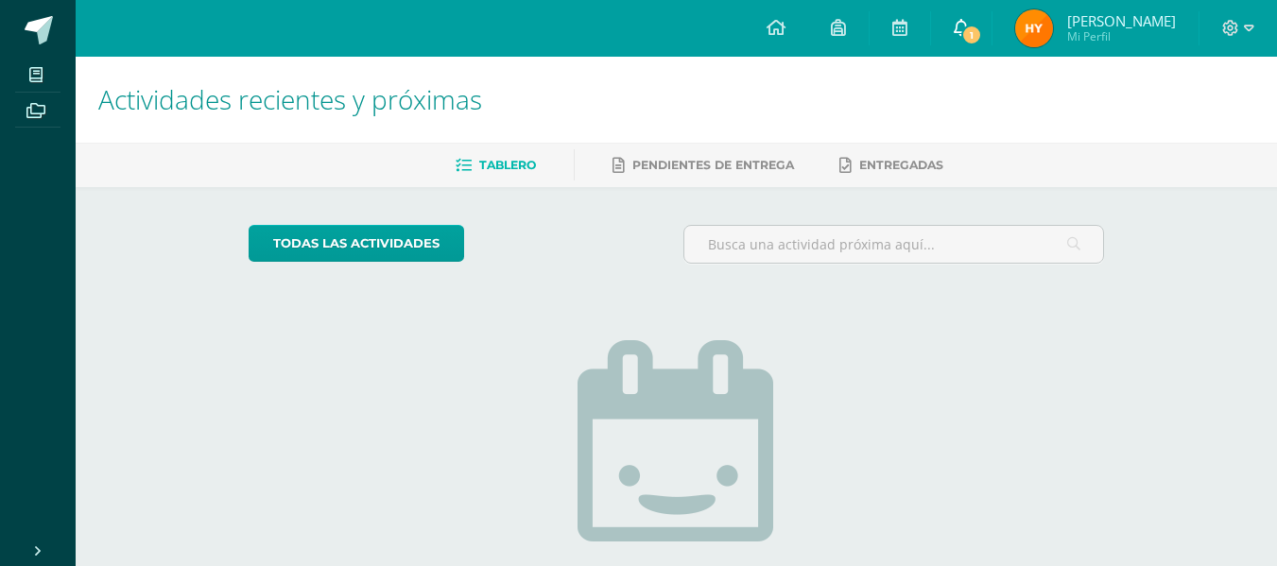
click at [969, 18] on span at bounding box center [960, 28] width 15 height 21
click at [592, 271] on div "todas las Actividades" at bounding box center [422, 252] width 363 height 54
click at [1083, 45] on span "Hilda Marisol Mi Perfil" at bounding box center [1095, 28] width 168 height 38
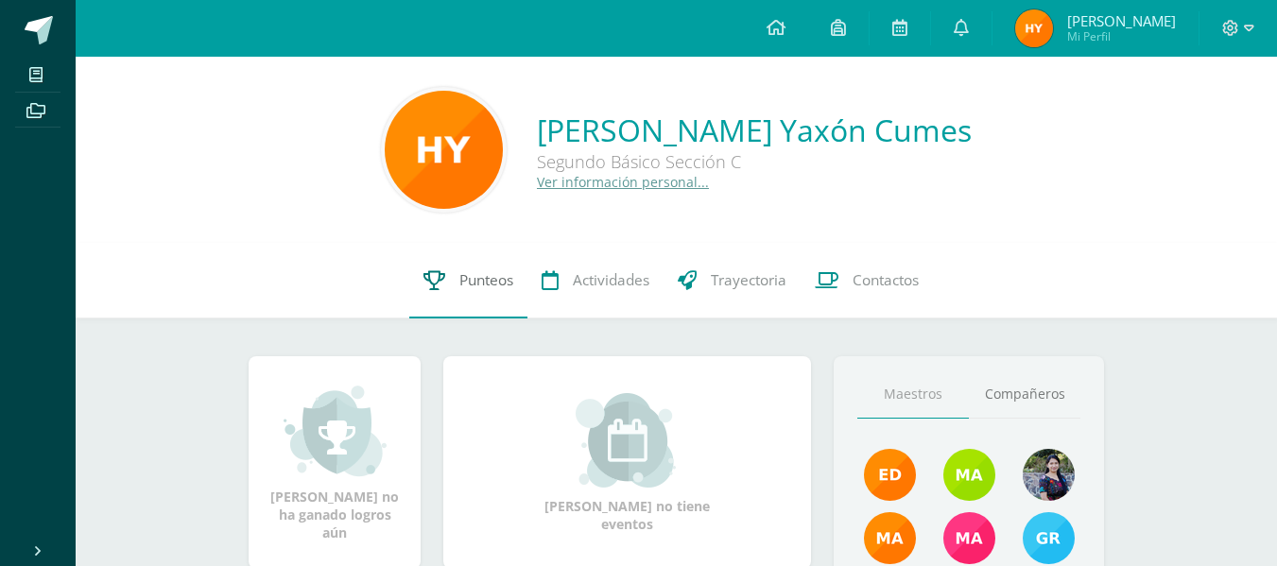
click at [507, 288] on span "Punteos" at bounding box center [486, 280] width 54 height 20
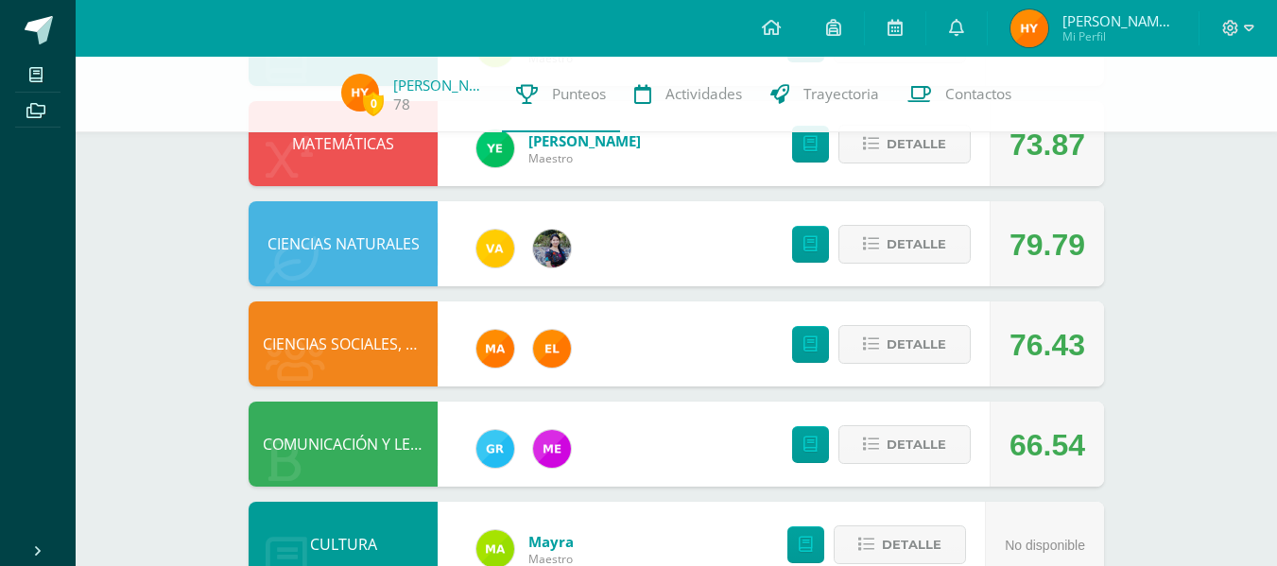
scroll to position [498, 0]
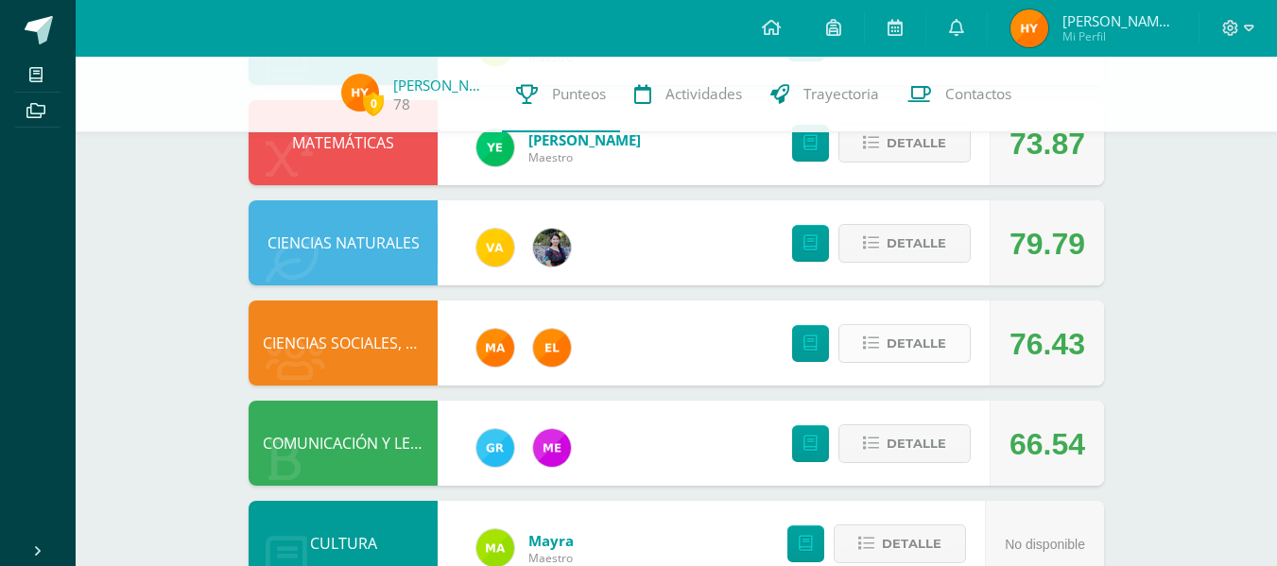
click at [882, 349] on button "Detalle" at bounding box center [904, 343] width 132 height 39
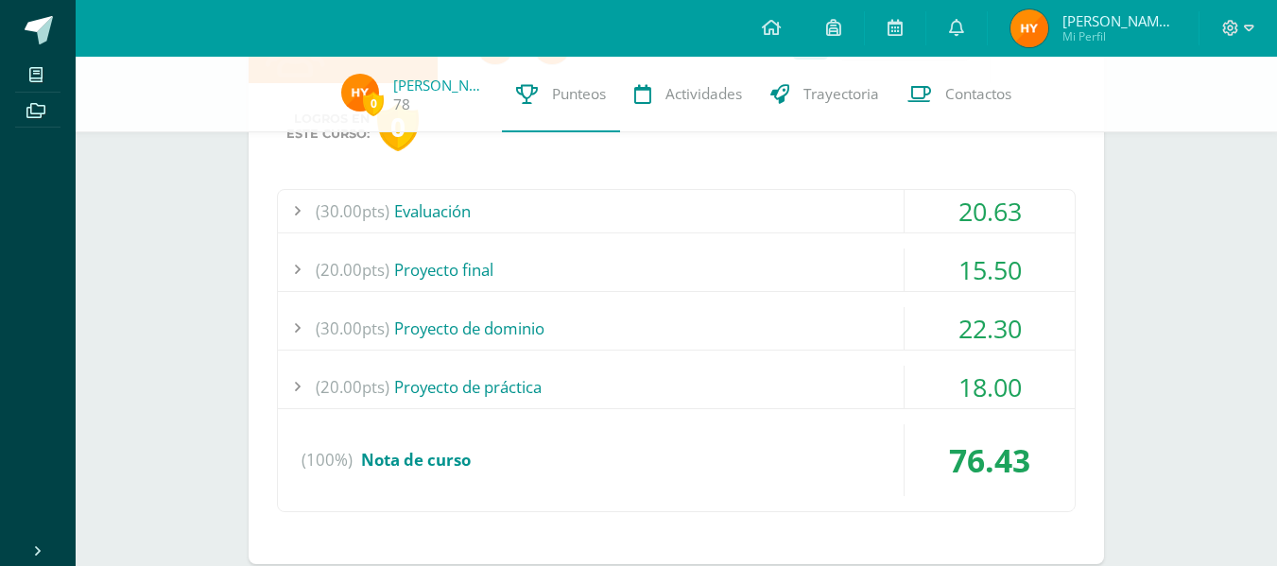
scroll to position [801, 0]
click at [520, 394] on div "(20.00pts) Proyecto de práctica" at bounding box center [676, 386] width 797 height 43
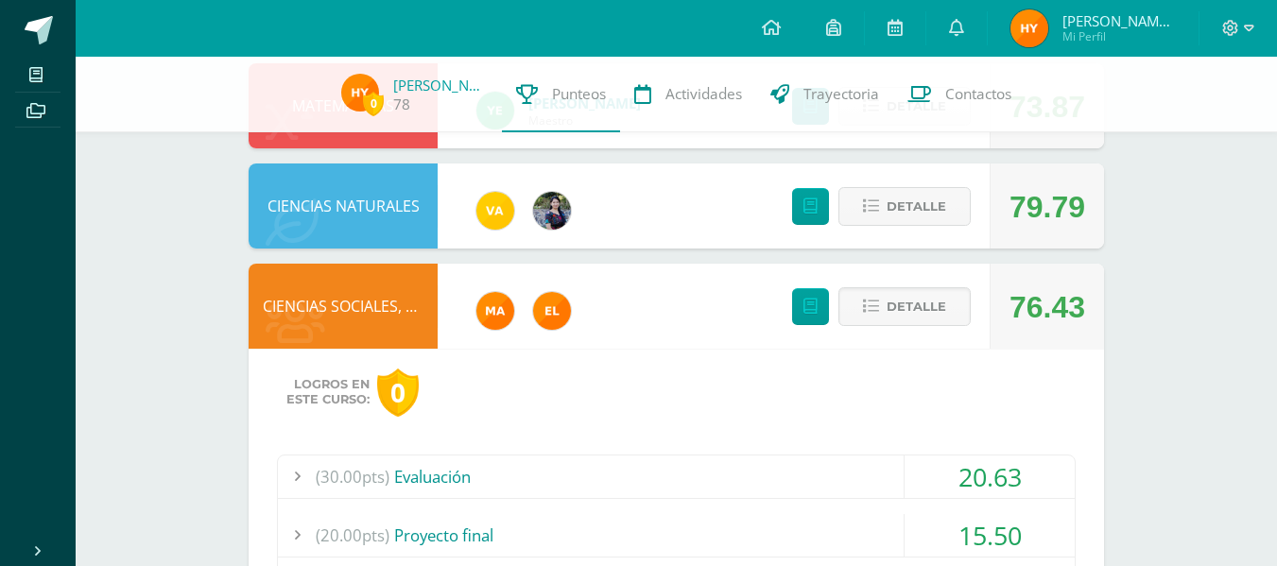
scroll to position [533, 0]
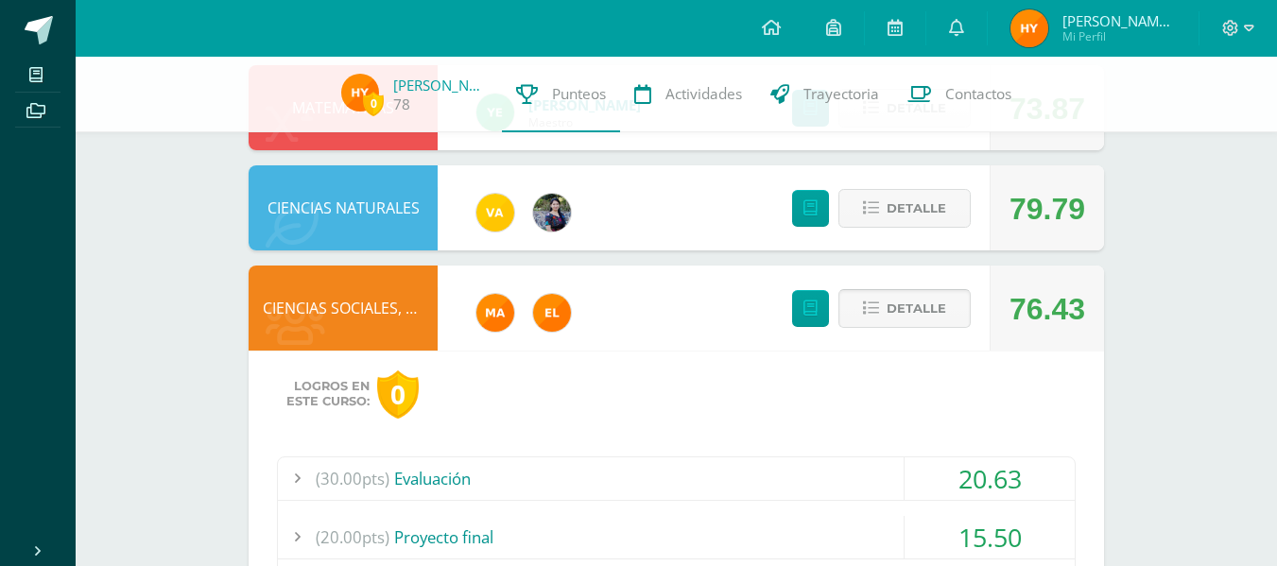
click at [889, 308] on span "Detalle" at bounding box center [916, 308] width 60 height 35
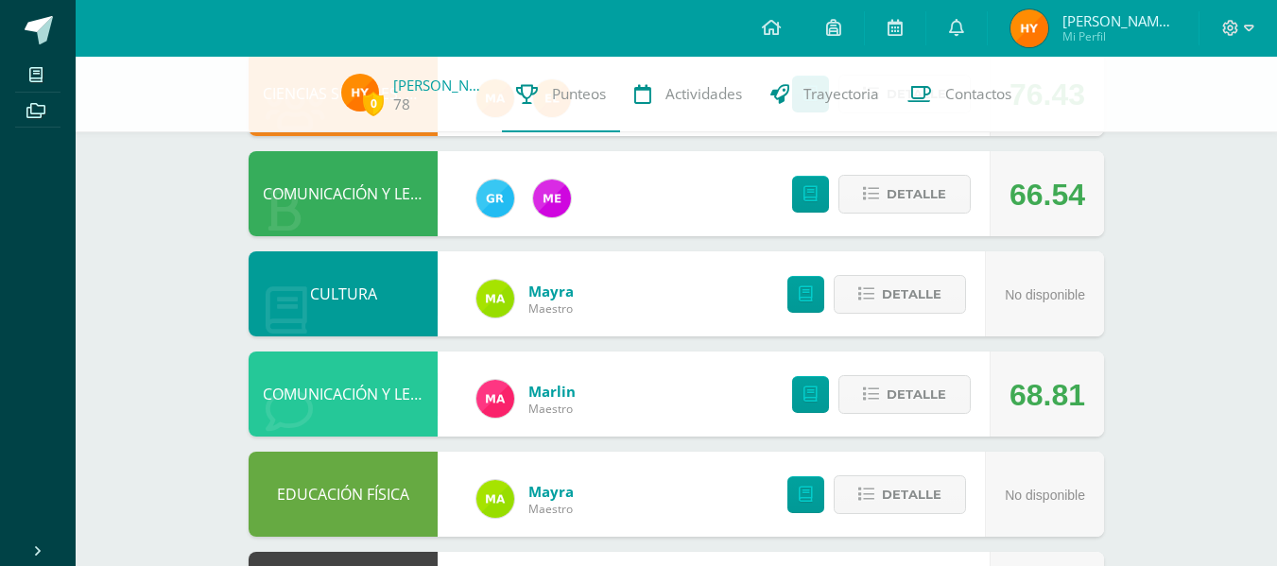
scroll to position [687, 0]
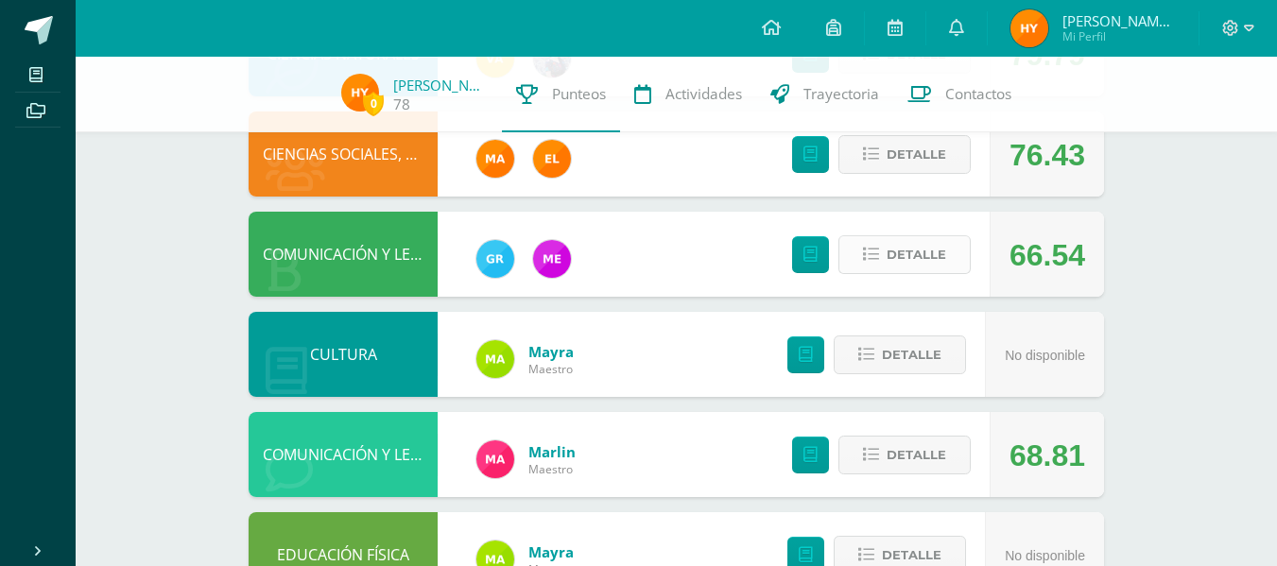
click at [855, 271] on button "Detalle" at bounding box center [904, 254] width 132 height 39
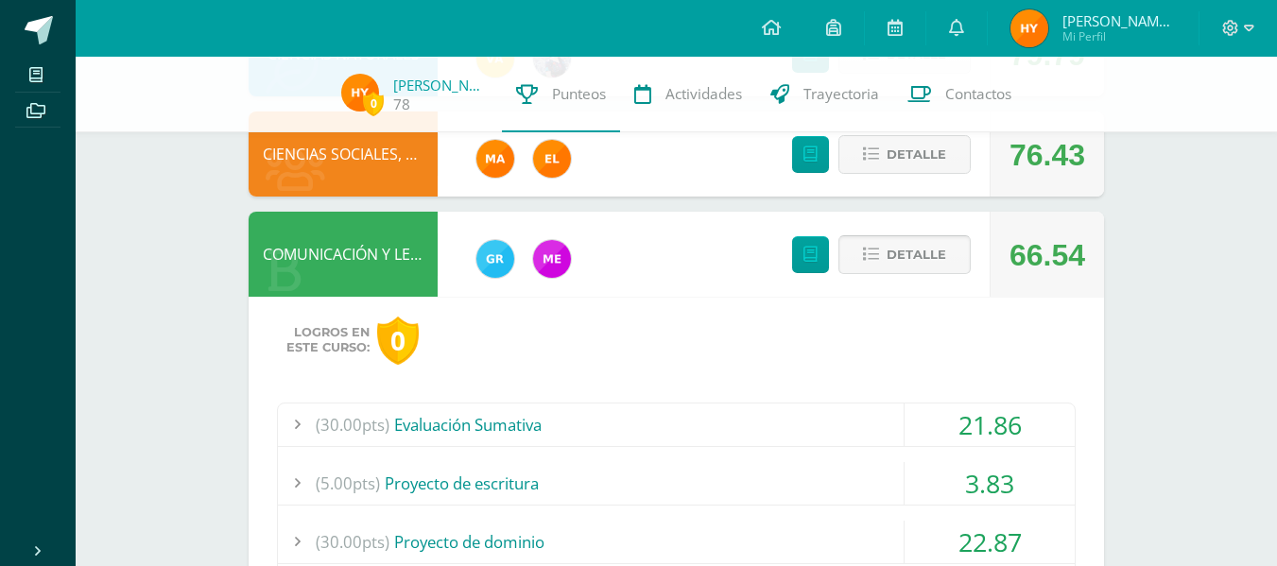
click at [882, 265] on button "Detalle" at bounding box center [904, 254] width 132 height 39
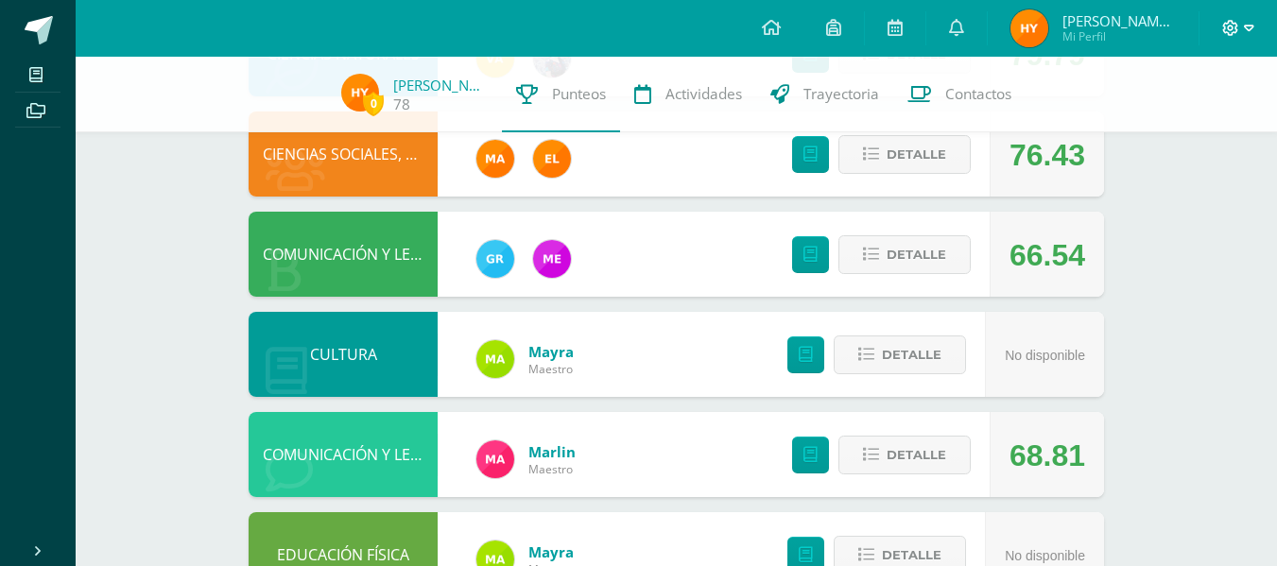
click at [1237, 23] on icon at bounding box center [1230, 28] width 17 height 17
click at [1194, 125] on span "Cerrar sesión" at bounding box center [1188, 128] width 85 height 18
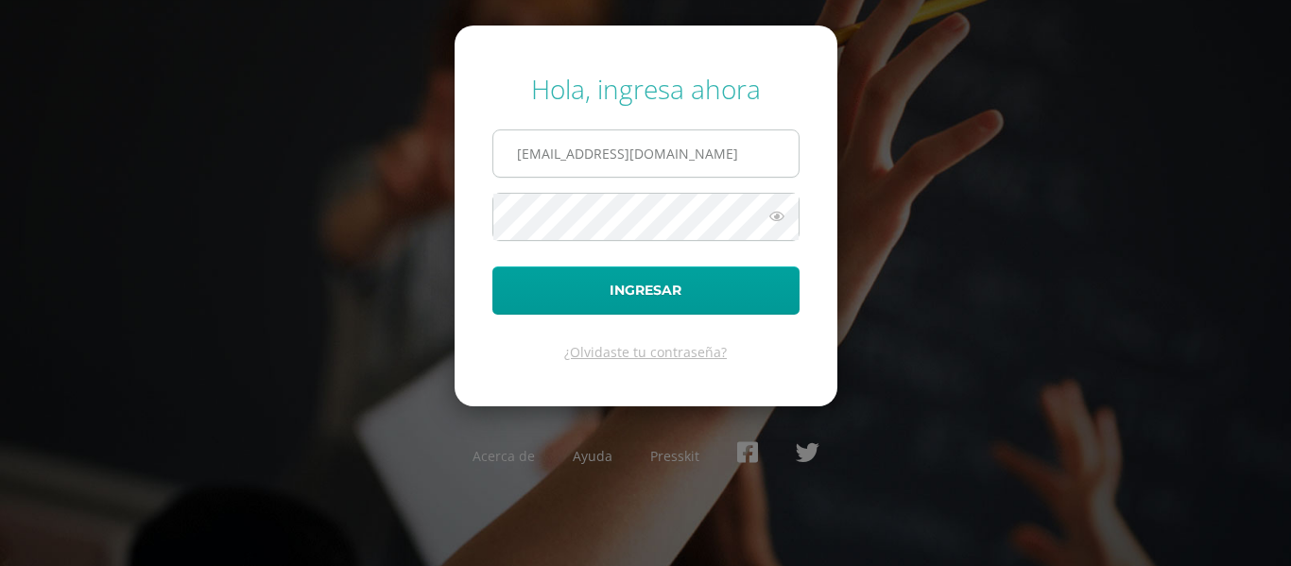
click at [573, 157] on input "[EMAIL_ADDRESS][DOMAIN_NAME]" at bounding box center [645, 153] width 305 height 46
type input "[EMAIL_ADDRESS][DOMAIN_NAME]"
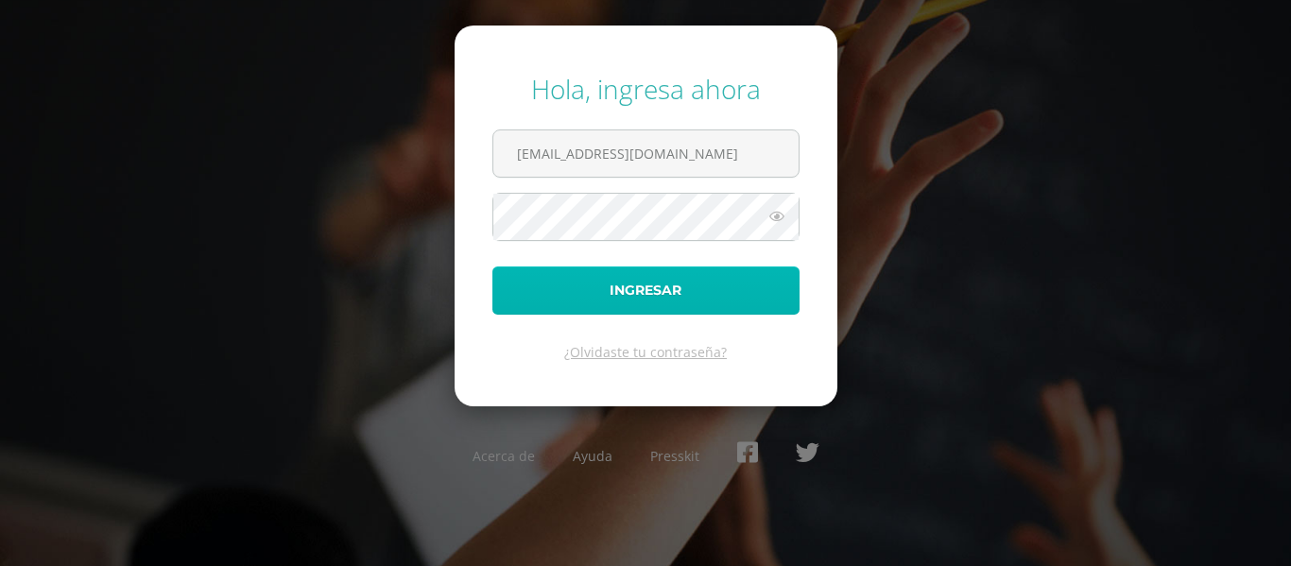
click at [575, 272] on button "Ingresar" at bounding box center [645, 290] width 307 height 48
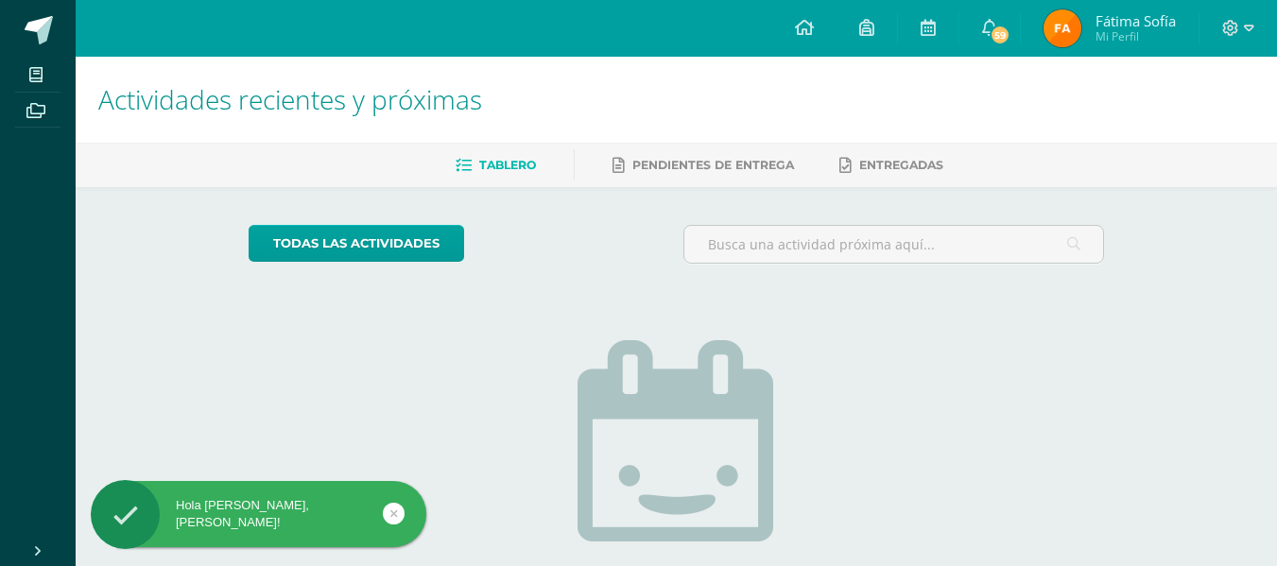
click at [478, 222] on div "todas las Actividades No tienes actividades Échale un vistazo a los demás perío…" at bounding box center [676, 479] width 931 height 584
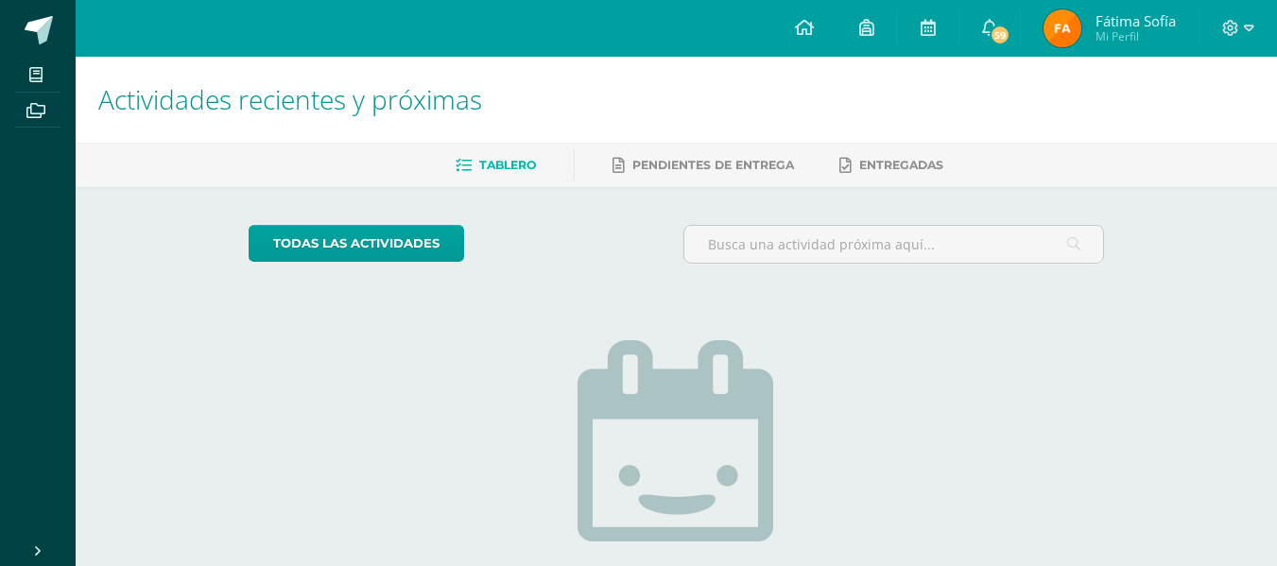
click at [1128, 23] on span "Fátima Sofía" at bounding box center [1135, 20] width 80 height 19
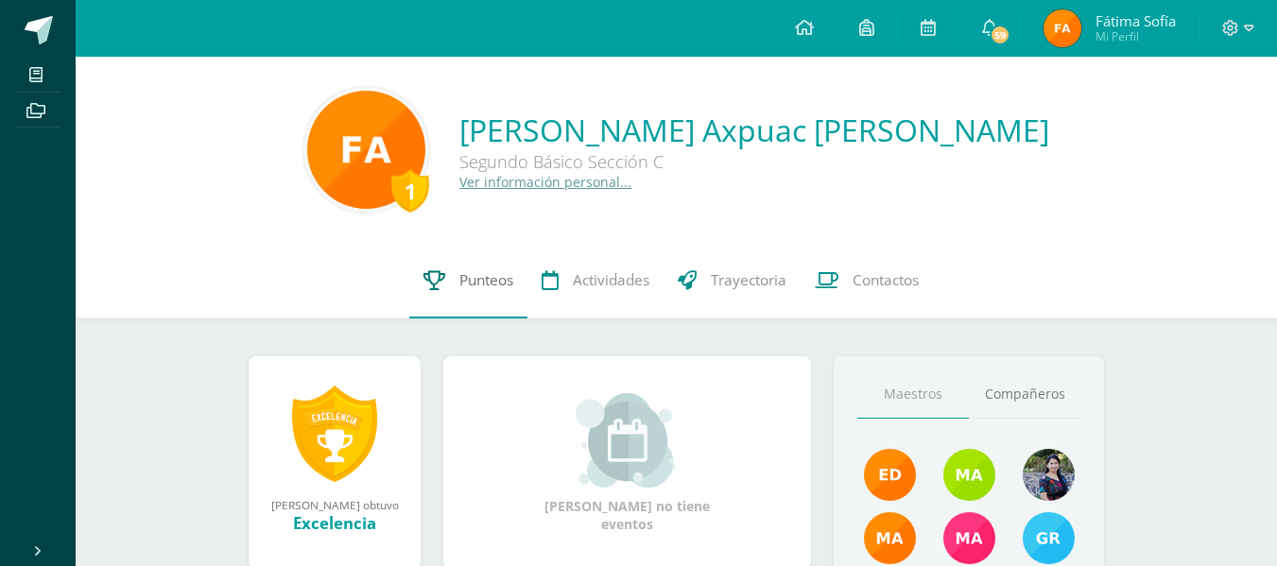
click at [474, 272] on span "Punteos" at bounding box center [486, 280] width 54 height 20
click at [450, 293] on link "Punteos" at bounding box center [468, 281] width 118 height 76
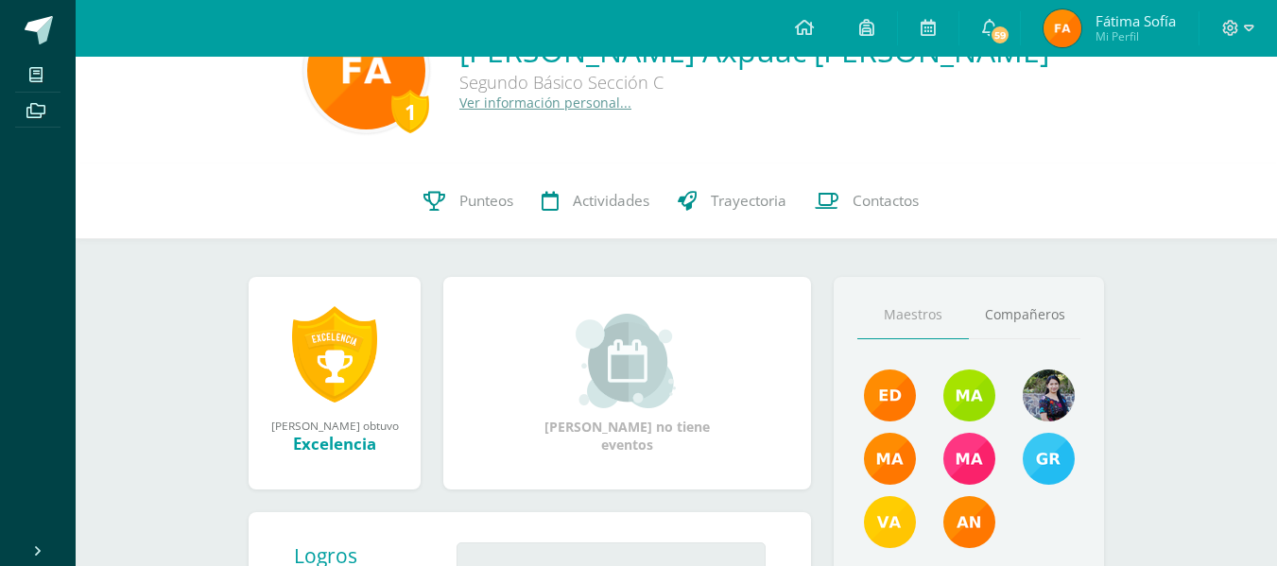
scroll to position [80, 0]
